Goal: Information Seeking & Learning: Understand process/instructions

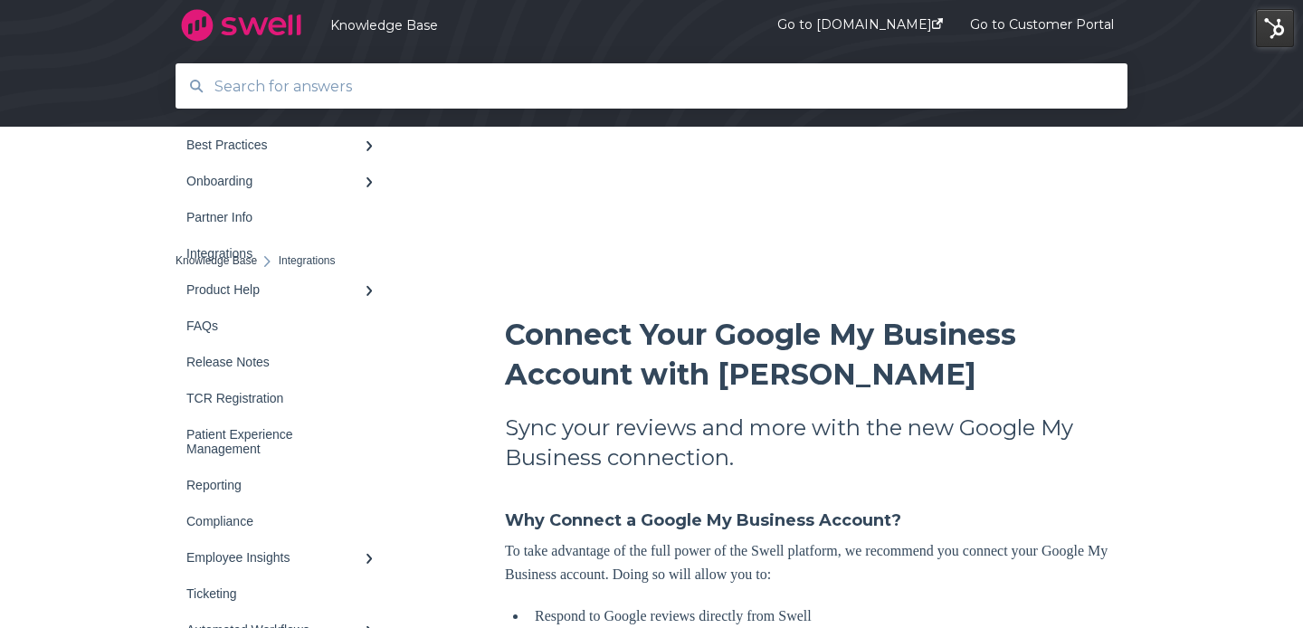
scroll to position [1015, 0]
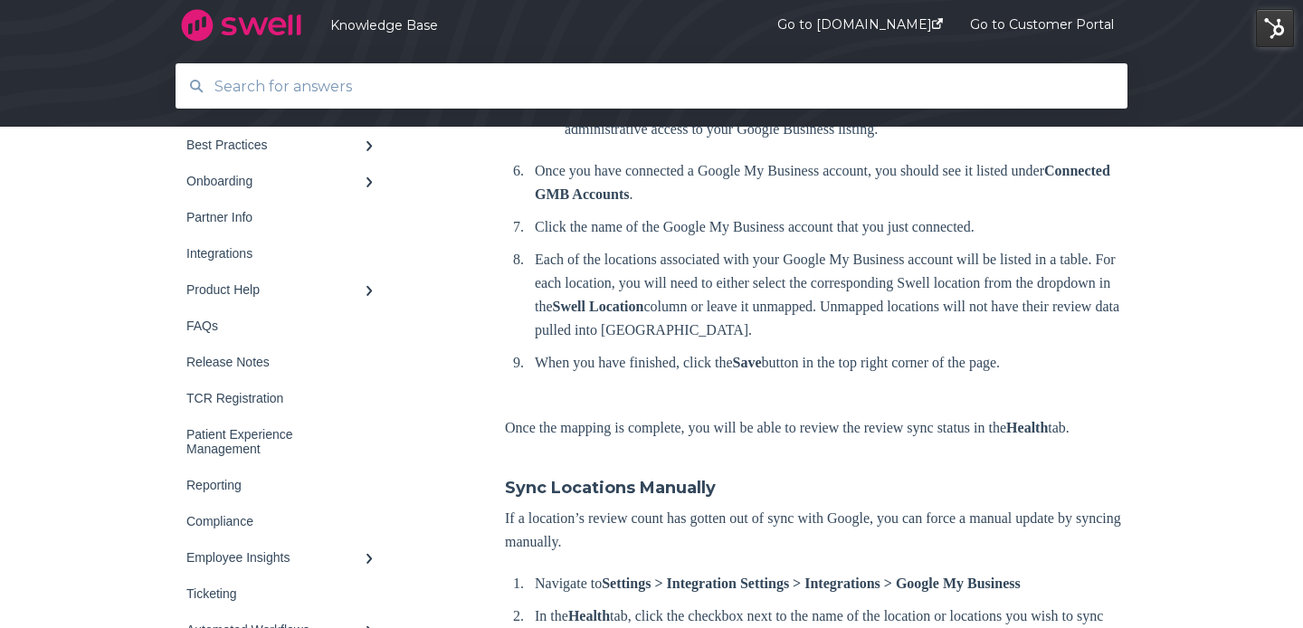
click at [857, 79] on input "text" at bounding box center [652, 86] width 896 height 39
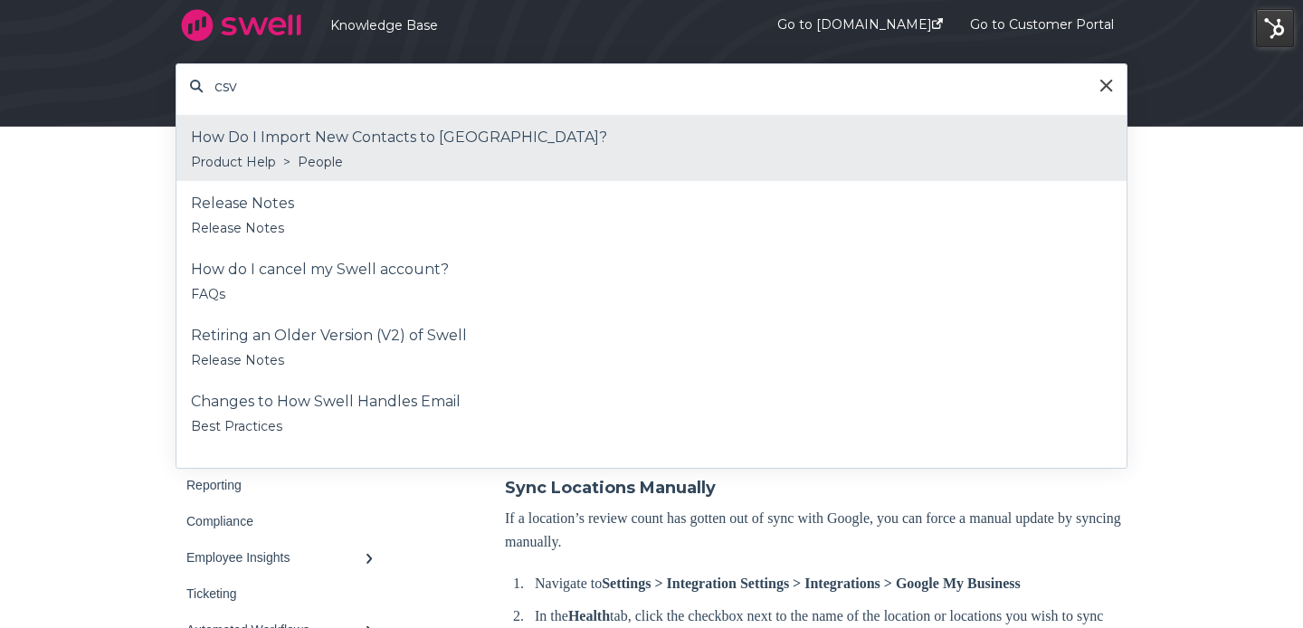
type input "csv"
click at [492, 153] on div "Product Help > People" at bounding box center [651, 162] width 921 height 22
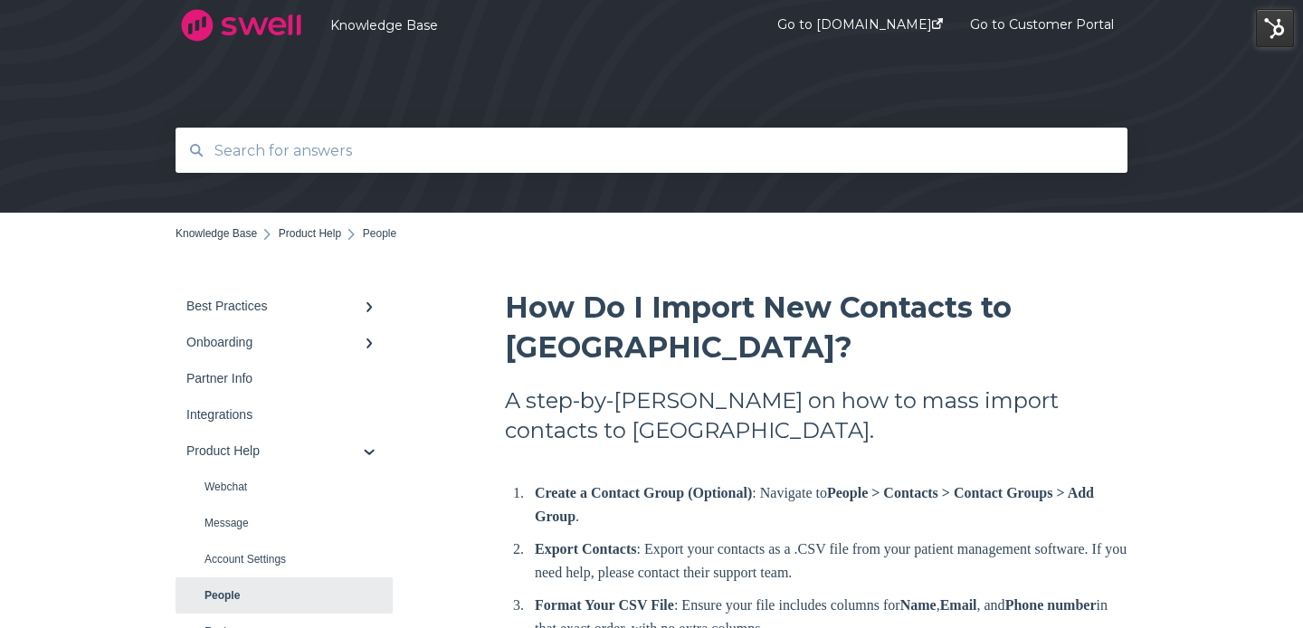
scroll to position [14, 0]
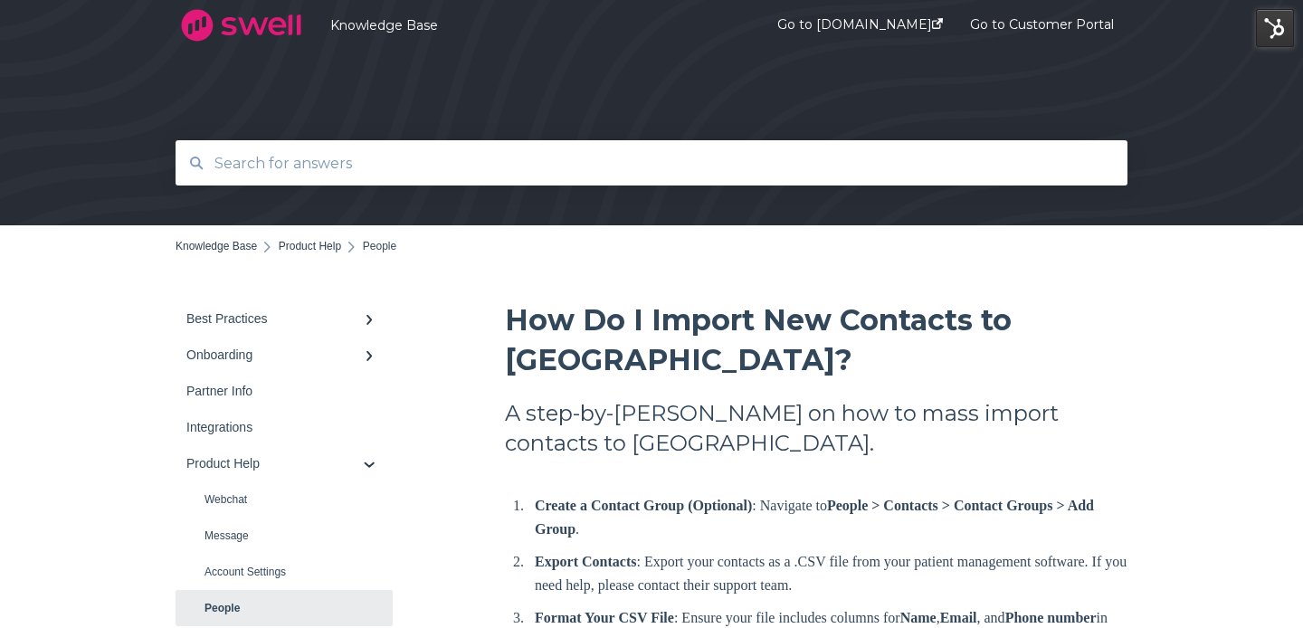
click at [588, 326] on span "How Do I Import New Contacts to Swell?" at bounding box center [758, 339] width 507 height 75
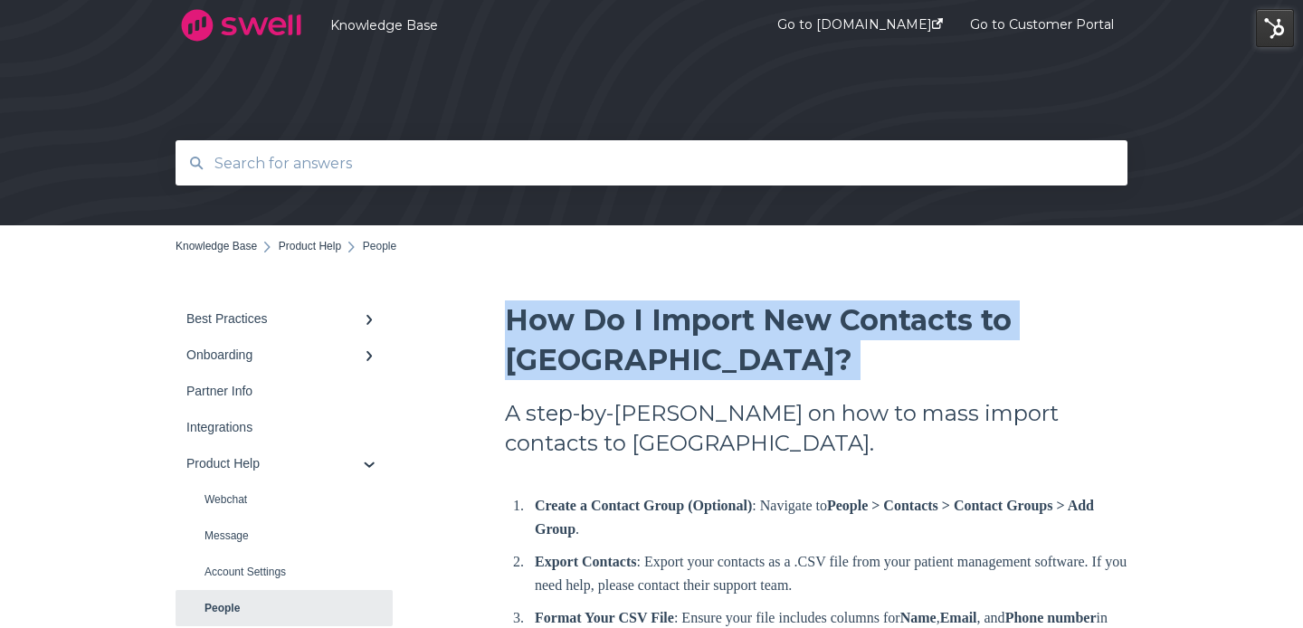
click at [588, 326] on span "How Do I Import New Contacts to Swell?" at bounding box center [758, 339] width 507 height 75
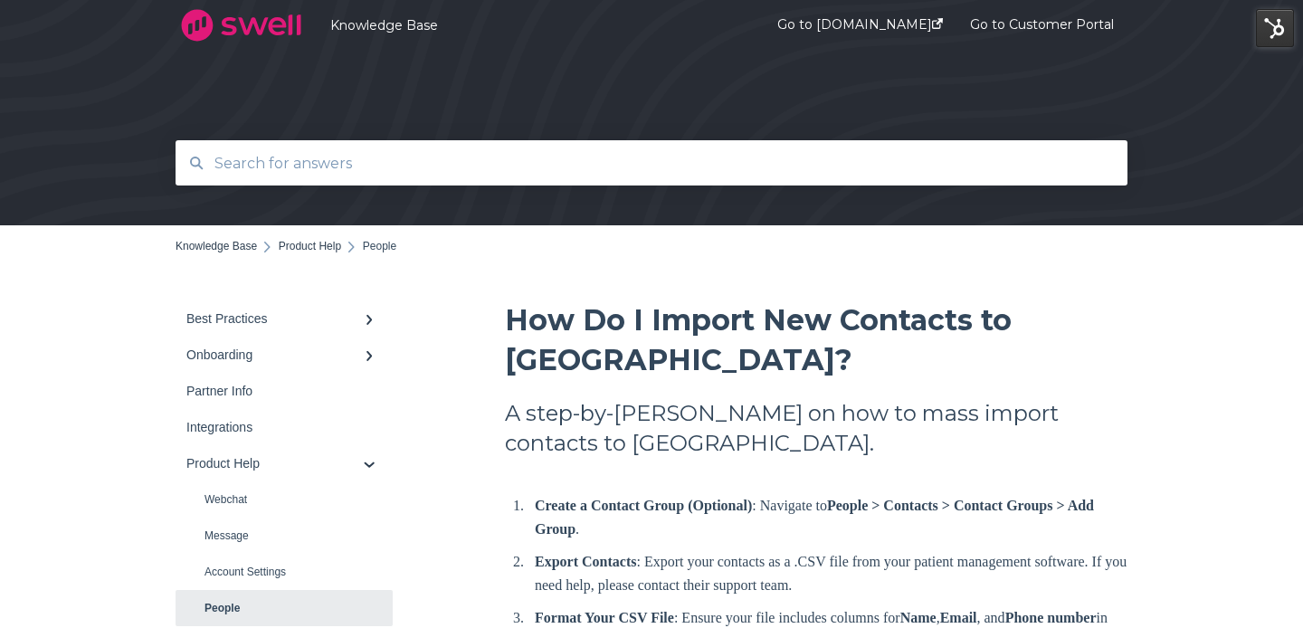
click at [557, 145] on input "text" at bounding box center [652, 163] width 896 height 39
click at [557, 156] on input "text" at bounding box center [652, 163] width 896 height 39
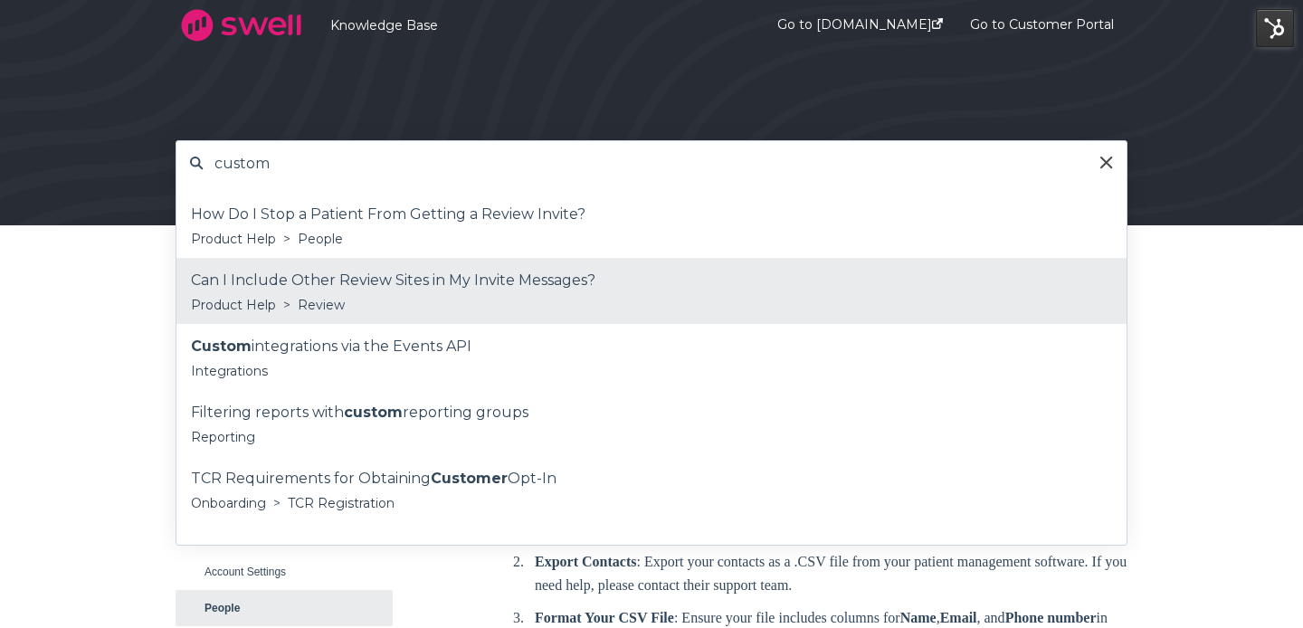
type input "custom"
click at [507, 314] on div "Product Help > Review" at bounding box center [651, 305] width 921 height 22
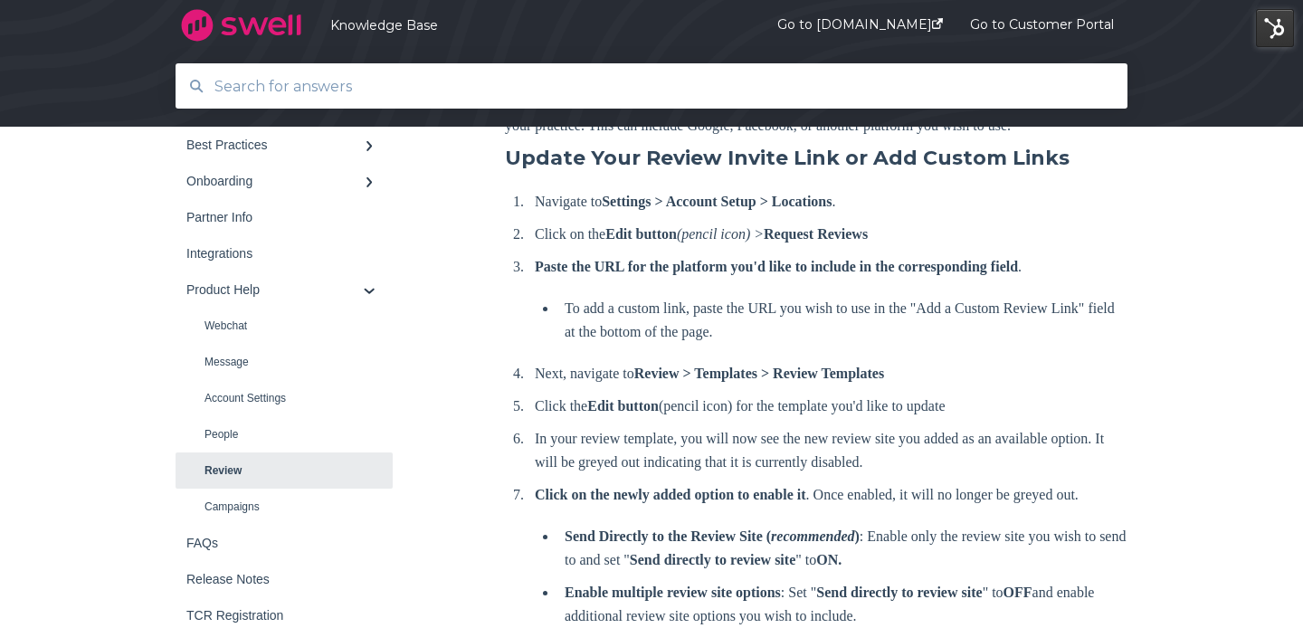
scroll to position [420, 0]
drag, startPoint x: 862, startPoint y: 188, endPoint x: 1048, endPoint y: 192, distance: 186.4
click at [1048, 168] on span "Update Your Review Invite Link or Add Custom Links" at bounding box center [787, 156] width 564 height 24
copy span "Add Custom Links"
